Goal: Task Accomplishment & Management: Manage account settings

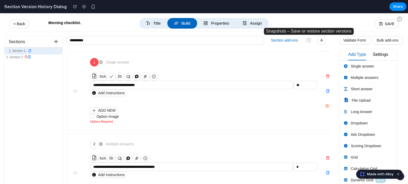
click at [310, 41] on icon "button" at bounding box center [308, 40] width 5 height 5
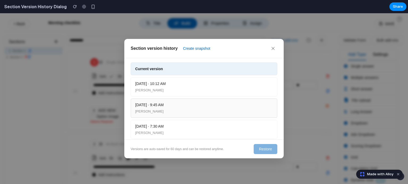
click at [193, 100] on div "[DATE] · 9:45 AM [PERSON_NAME]" at bounding box center [204, 108] width 147 height 19
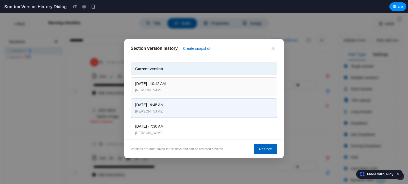
click at [192, 86] on div "[DATE] · 10:12 AM" at bounding box center [204, 84] width 138 height 6
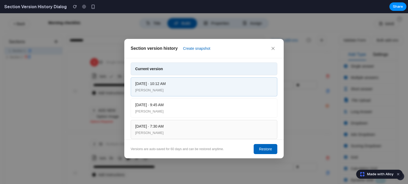
click at [200, 124] on div "[DATE] · 7:30 AM" at bounding box center [204, 127] width 138 height 6
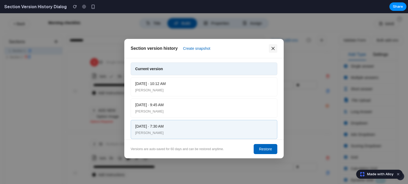
click at [273, 50] on icon at bounding box center [272, 48] width 5 height 5
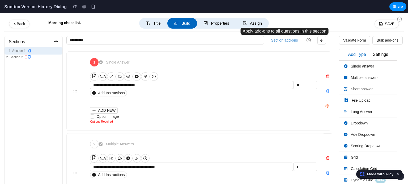
click at [285, 39] on button "Section add-ons" at bounding box center [284, 40] width 31 height 8
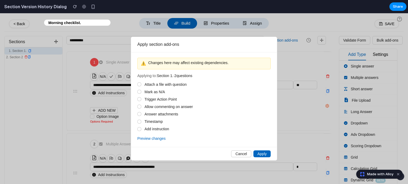
click at [242, 156] on span "Cancel" at bounding box center [241, 154] width 12 height 4
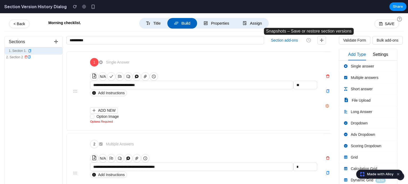
click at [310, 42] on circle "button" at bounding box center [309, 40] width 4 height 4
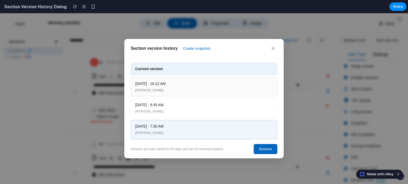
click at [223, 89] on div "[PERSON_NAME]" at bounding box center [204, 90] width 138 height 5
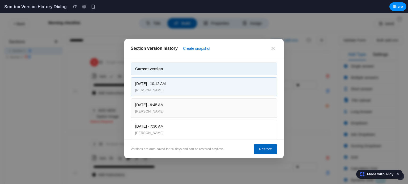
click at [217, 107] on div "[DATE] · 9:45 AM" at bounding box center [204, 105] width 138 height 6
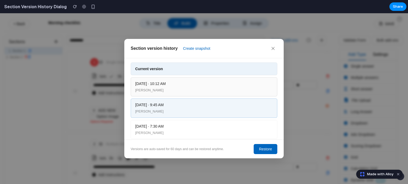
click at [210, 93] on div "[PERSON_NAME]" at bounding box center [204, 90] width 138 height 5
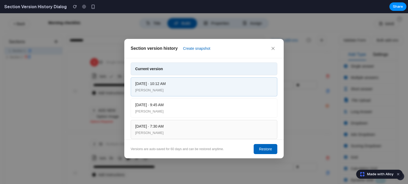
click at [229, 126] on div "[DATE] · 7:30 AM" at bounding box center [204, 127] width 138 height 6
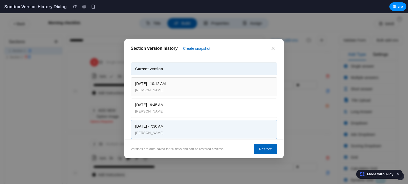
click at [204, 92] on div "[PERSON_NAME]" at bounding box center [204, 90] width 138 height 5
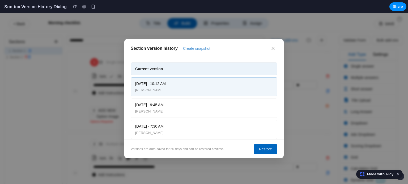
click at [194, 49] on button "Create snapshot" at bounding box center [197, 49] width 32 height 8
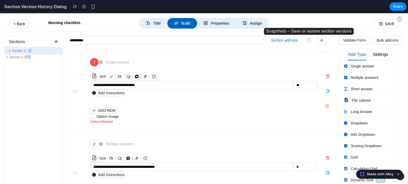
click at [308, 40] on icon "button" at bounding box center [308, 40] width 5 height 5
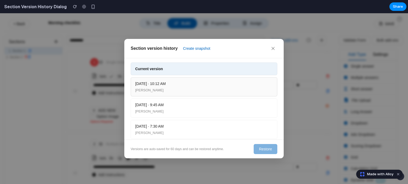
click at [229, 88] on div "[PERSON_NAME]" at bounding box center [204, 90] width 138 height 5
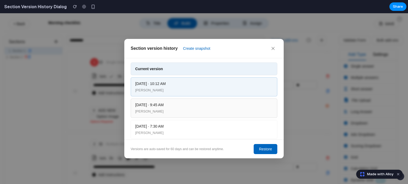
click at [216, 116] on div "[DATE] · 9:45 AM [PERSON_NAME]" at bounding box center [204, 108] width 147 height 19
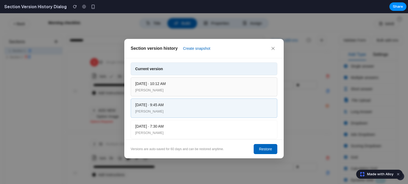
click at [197, 88] on div "[PERSON_NAME]" at bounding box center [204, 90] width 138 height 5
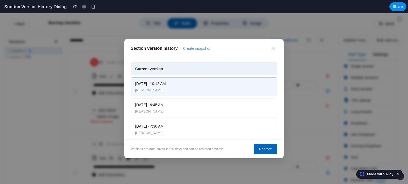
click at [197, 50] on button "Create snapshot" at bounding box center [197, 49] width 32 height 8
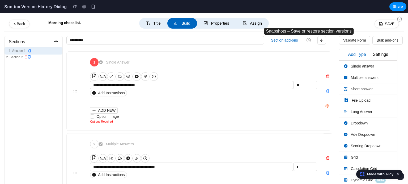
click at [308, 41] on icon "button" at bounding box center [308, 40] width 5 height 5
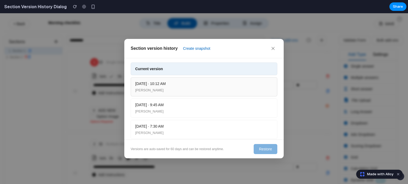
click at [190, 81] on div "[DATE] · 10:12 AM" at bounding box center [204, 84] width 138 height 6
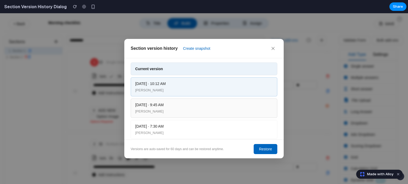
click at [212, 117] on div "[DATE] · 9:45 AM [PERSON_NAME]" at bounding box center [204, 108] width 147 height 19
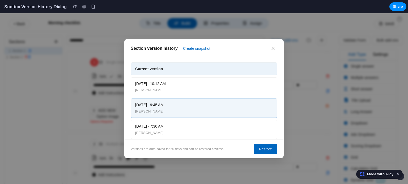
scroll to position [5, 0]
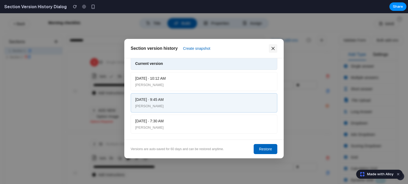
click at [275, 50] on icon at bounding box center [272, 48] width 5 height 5
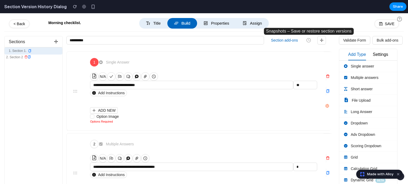
click at [307, 42] on icon "button" at bounding box center [308, 40] width 5 height 5
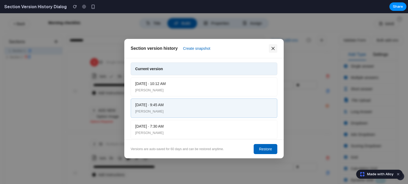
click at [274, 50] on icon at bounding box center [273, 48] width 3 height 3
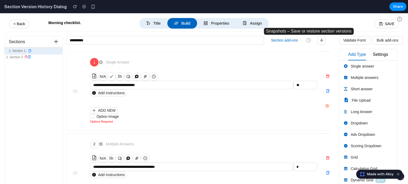
click at [307, 42] on icon "button" at bounding box center [308, 40] width 5 height 5
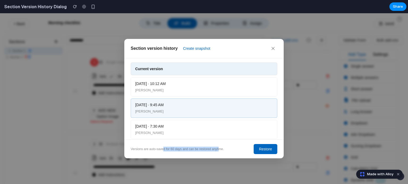
drag, startPoint x: 219, startPoint y: 150, endPoint x: 162, endPoint y: 151, distance: 56.3
click at [162, 151] on div "Versions are auto-saved for 60 days and can be restored anytime." at bounding box center [177, 149] width 93 height 5
drag, startPoint x: 144, startPoint y: 150, endPoint x: 179, endPoint y: 148, distance: 34.3
click at [179, 148] on div "Versions are auto-saved for 60 days and can be restored anytime." at bounding box center [177, 149] width 93 height 5
click at [184, 149] on div "Versions are auto-saved for 60 days and can be restored anytime." at bounding box center [177, 149] width 93 height 5
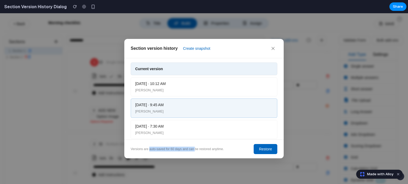
drag, startPoint x: 149, startPoint y: 149, endPoint x: 195, endPoint y: 151, distance: 46.2
click at [195, 151] on div "Versions are auto-saved for 60 days and can be restored anytime." at bounding box center [177, 149] width 93 height 5
click at [202, 152] on div "Versions are auto-saved for 60 days and can be restored anytime." at bounding box center [177, 149] width 93 height 5
drag, startPoint x: 268, startPoint y: 145, endPoint x: 274, endPoint y: 50, distance: 94.7
click at [274, 50] on div "Section version history Create snapshot Current version [DATE] · 10:12 AM [PERS…" at bounding box center [203, 99] width 159 height 120
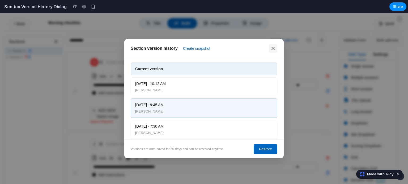
click at [274, 50] on icon at bounding box center [272, 48] width 5 height 5
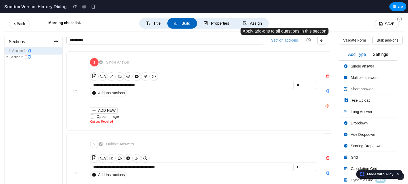
click at [283, 42] on button "Section add-ons" at bounding box center [284, 40] width 31 height 8
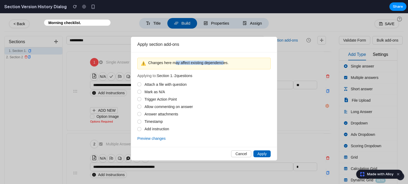
drag, startPoint x: 224, startPoint y: 63, endPoint x: 175, endPoint y: 66, distance: 48.9
click at [175, 66] on div "⚠️ Changes here may affect existing dependencies." at bounding box center [203, 64] width 133 height 12
click at [244, 153] on span "Cancel" at bounding box center [241, 154] width 12 height 4
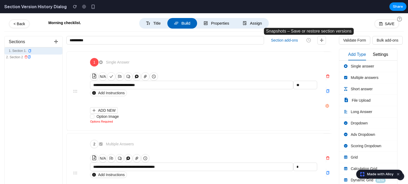
click at [308, 44] on button "button" at bounding box center [308, 40] width 9 height 8
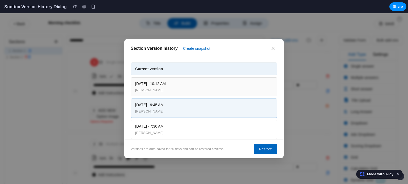
click at [230, 92] on div "[PERSON_NAME]" at bounding box center [204, 90] width 138 height 5
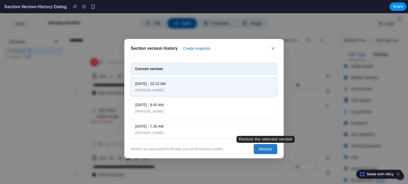
click at [261, 149] on button "Restore" at bounding box center [266, 149] width 24 height 10
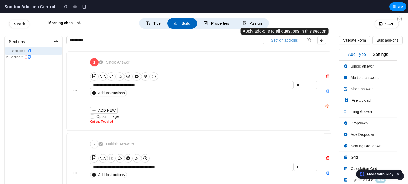
click at [277, 40] on button "Section add-ons" at bounding box center [284, 40] width 31 height 8
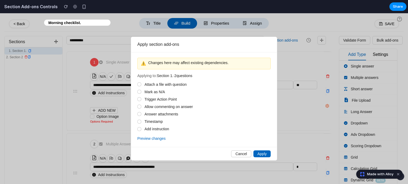
click at [149, 140] on button "Preview changes" at bounding box center [151, 139] width 28 height 6
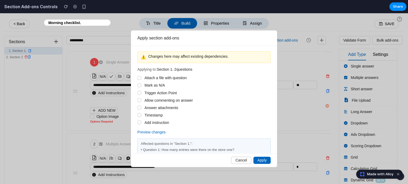
click at [238, 160] on span "Cancel" at bounding box center [241, 160] width 12 height 4
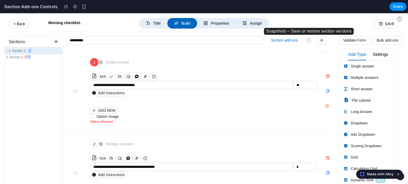
click at [306, 41] on button "button" at bounding box center [308, 40] width 9 height 8
click at [289, 41] on button "Section add-ons" at bounding box center [284, 40] width 31 height 8
click at [284, 42] on button "Section add-ons" at bounding box center [283, 40] width 31 height 8
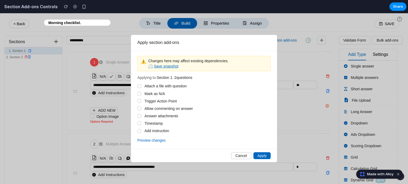
click at [170, 68] on span "Save snapshot" at bounding box center [166, 66] width 25 height 4
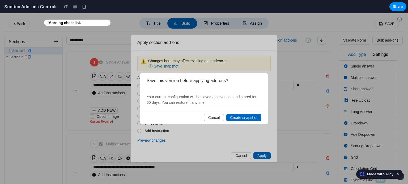
click at [237, 117] on span "Create snapshot" at bounding box center [243, 118] width 27 height 4
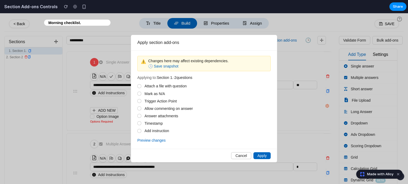
click at [239, 156] on span "Cancel" at bounding box center [241, 156] width 12 height 4
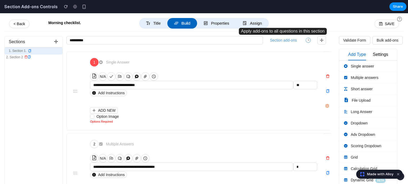
click at [293, 41] on button "Section add-ons" at bounding box center [283, 40] width 31 height 8
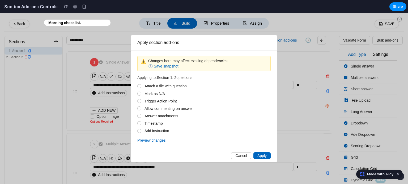
click at [169, 67] on span "Save snapshot" at bounding box center [166, 66] width 25 height 4
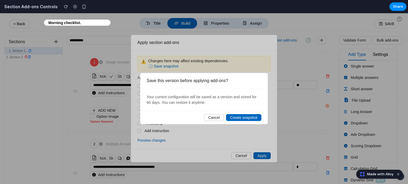
click at [243, 118] on span "Create snapshot" at bounding box center [243, 118] width 27 height 4
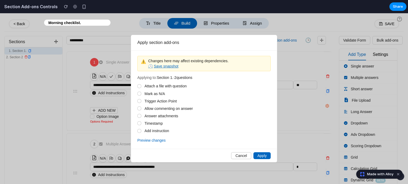
click at [170, 67] on span "Save snapshot" at bounding box center [166, 66] width 25 height 4
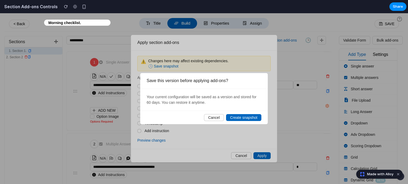
click at [238, 116] on span "Create snapshot" at bounding box center [243, 118] width 27 height 4
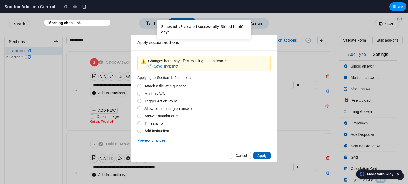
click at [244, 155] on span "Cancel" at bounding box center [241, 156] width 12 height 4
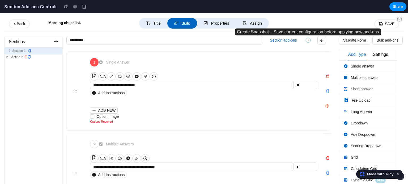
click at [308, 42] on button "🕒" at bounding box center [308, 40] width 10 height 7
